Goal: Check status: Check status

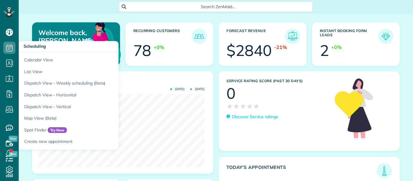
scroll to position [74, 166]
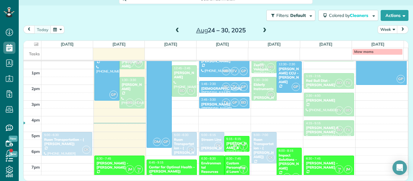
scroll to position [166, 0]
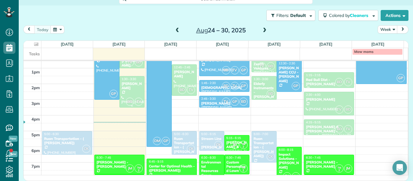
click at [132, 86] on div "[PERSON_NAME]" at bounding box center [131, 86] width 21 height 9
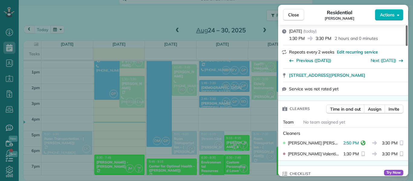
scroll to position [87, 0]
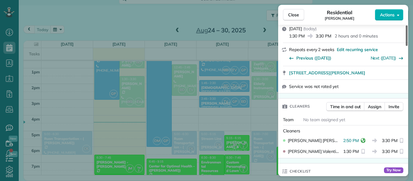
drag, startPoint x: 407, startPoint y: 36, endPoint x: 407, endPoint y: 47, distance: 11.8
click at [407, 46] on div at bounding box center [407, 35] width 2 height 21
click at [294, 11] on button "Close" at bounding box center [293, 14] width 21 height 11
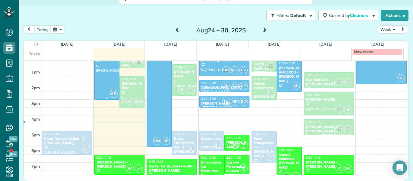
click at [109, 87] on div at bounding box center [107, 72] width 24 height 54
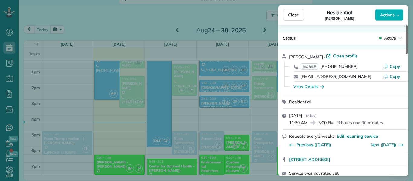
drag, startPoint x: 407, startPoint y: 42, endPoint x: 407, endPoint y: 14, distance: 28.4
click at [407, 25] on div at bounding box center [407, 39] width 2 height 29
click at [297, 17] on span "Close" at bounding box center [293, 15] width 11 height 6
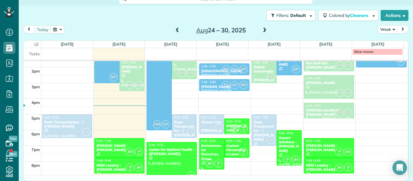
scroll to position [174, 0]
